Goal: Task Accomplishment & Management: Use online tool/utility

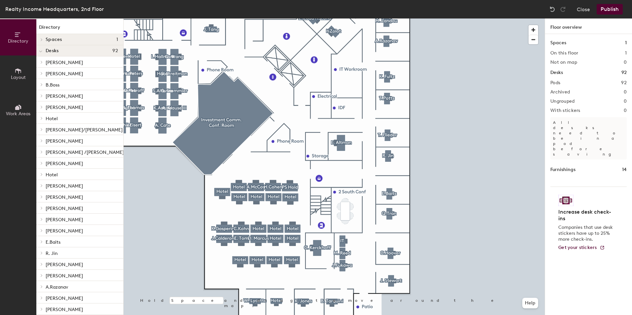
click at [243, 19] on div at bounding box center [334, 19] width 421 height 0
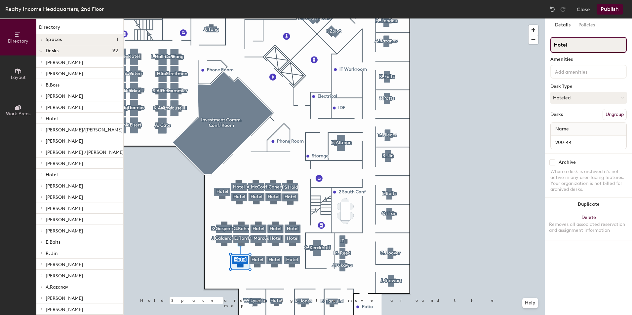
click at [580, 44] on input "Hotel" at bounding box center [588, 45] width 76 height 16
type input "H"
type input "[PERSON_NAME]"
click at [589, 96] on button "Hoteled" at bounding box center [588, 98] width 76 height 12
click at [574, 118] on div "Assigned" at bounding box center [584, 118] width 66 height 10
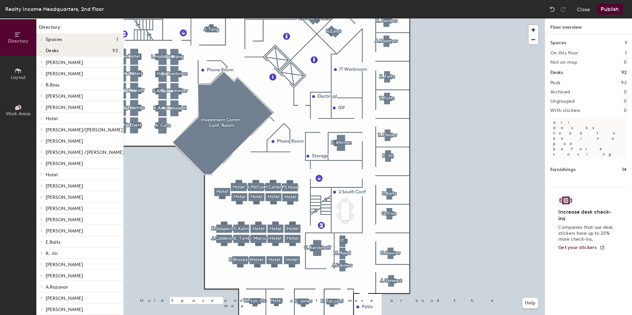
click at [614, 8] on button "Publish" at bounding box center [610, 9] width 26 height 11
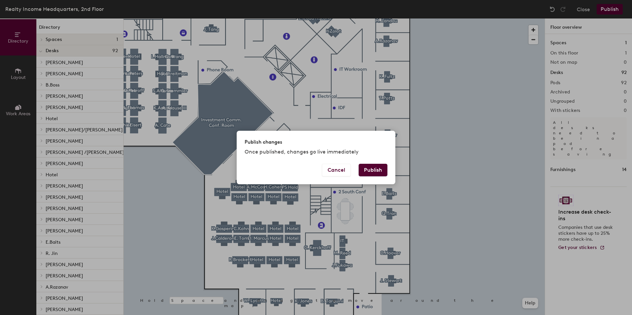
click at [373, 170] on button "Publish" at bounding box center [373, 170] width 29 height 13
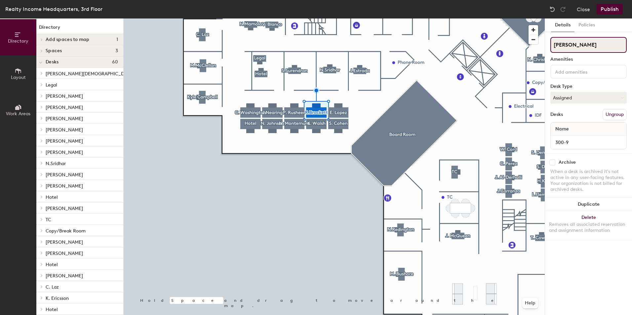
click at [530, 44] on div "Directory Layout Work Areas Directory Add spaces to map 1 T Spaces 3 3 North Co…" at bounding box center [316, 167] width 632 height 297
type input "Hotel"
click at [586, 97] on button "Assigned" at bounding box center [588, 98] width 76 height 12
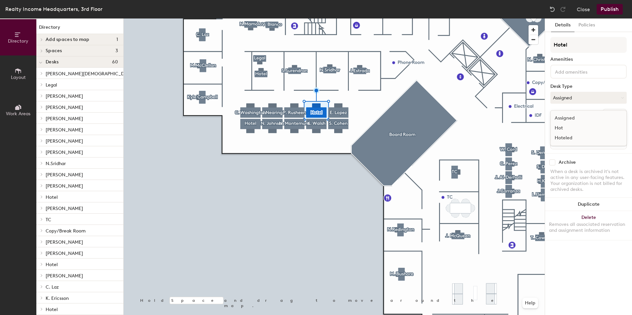
click at [569, 135] on div "Hoteled" at bounding box center [584, 138] width 66 height 10
click at [611, 8] on button "Publish" at bounding box center [610, 9] width 26 height 11
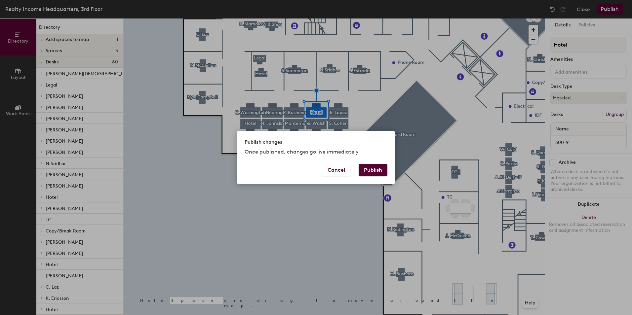
click at [374, 171] on button "Publish" at bounding box center [373, 170] width 29 height 13
